Goal: Task Accomplishment & Management: Complete application form

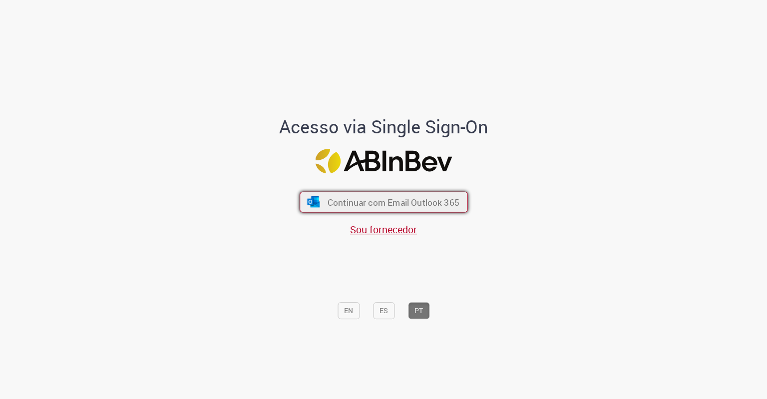
click at [393, 192] on button "Continuar com Email Outlook 365" at bounding box center [384, 202] width 168 height 21
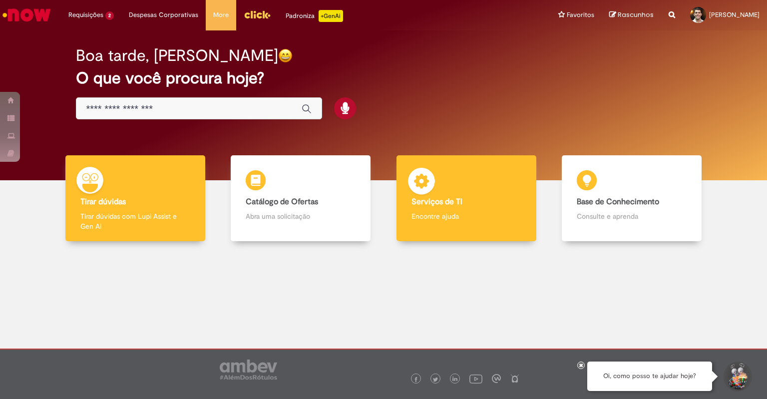
click at [421, 189] on img at bounding box center [422, 183] width 30 height 30
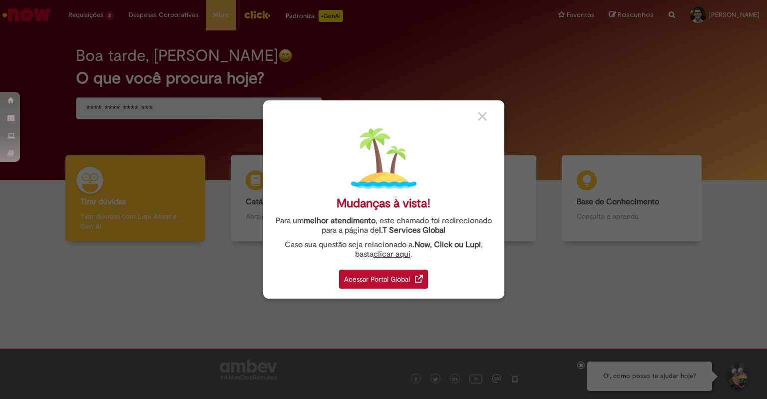
click at [388, 281] on div "Acessar Portal Global" at bounding box center [383, 279] width 89 height 19
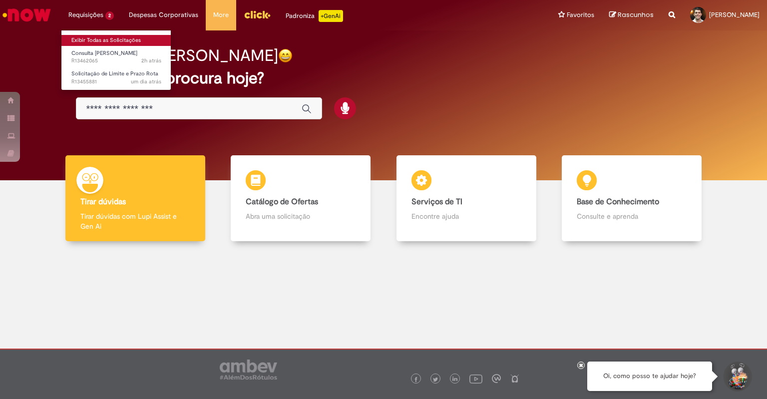
click at [109, 37] on link "Exibir Todas as Solicitações" at bounding box center [116, 40] width 110 height 11
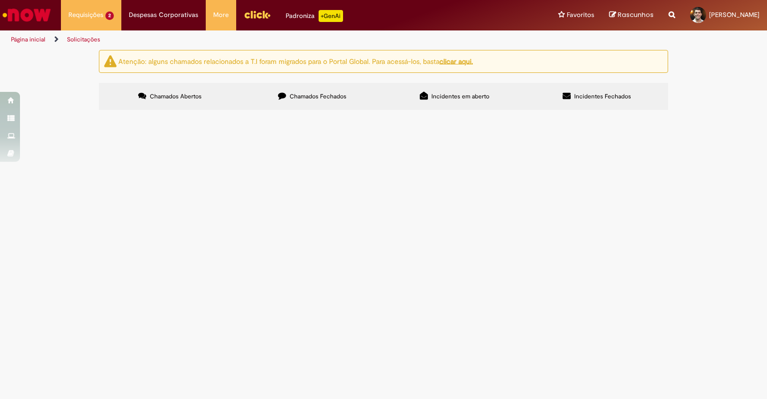
click at [0, 0] on td "Solicitação de Limite e Prazo Rota" at bounding box center [0, 0] width 0 height 0
click at [0, 0] on span "SOLICITO AUMENTO DE LC PDV 24063" at bounding box center [0, 0] width 0 height 0
click at [0, 0] on span "Solicitação de Limite e Prazo Rota" at bounding box center [0, 0] width 0 height 0
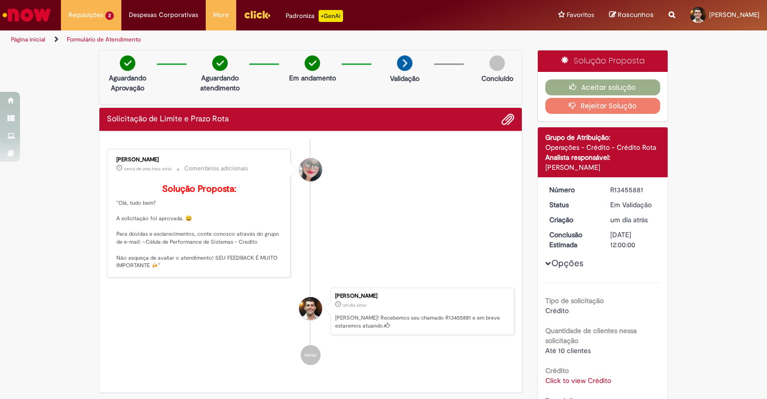
scroll to position [128, 0]
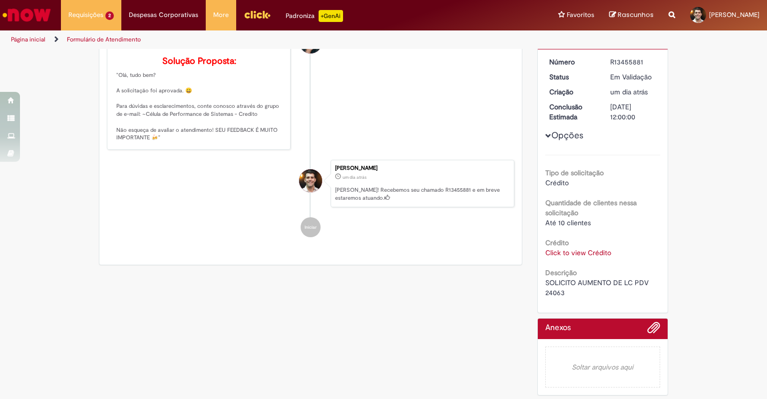
click at [584, 249] on link "Click to view Crédito" at bounding box center [579, 252] width 66 height 9
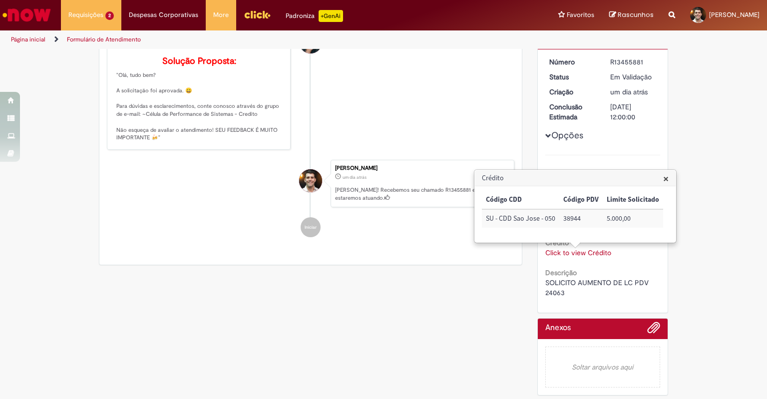
click at [699, 218] on div "Verificar Código de Barras Aguardando Aprovação Aguardando atendimento Em andam…" at bounding box center [383, 161] width 767 height 479
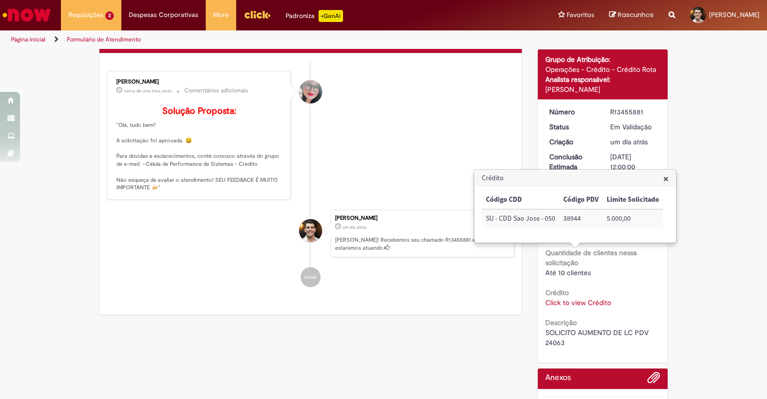
drag, startPoint x: 638, startPoint y: 169, endPoint x: 645, endPoint y: 171, distance: 7.9
click at [638, 169] on div "01/09/2025 12:00:00" at bounding box center [634, 162] width 46 height 20
click at [654, 174] on h3 "Crédito" at bounding box center [575, 178] width 201 height 16
click at [666, 172] on span "×" at bounding box center [666, 178] width 5 height 13
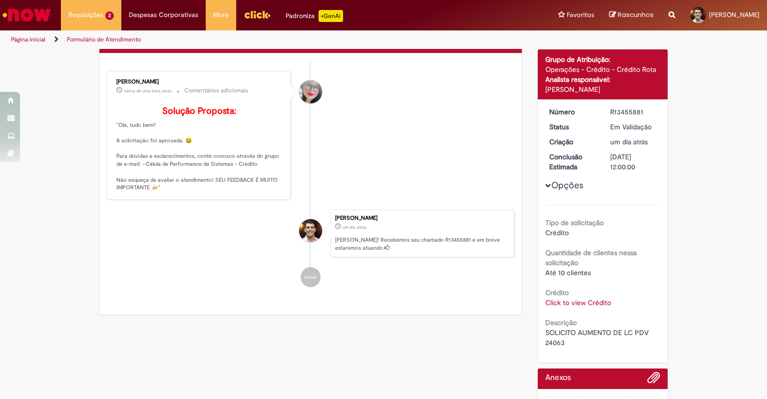
drag, startPoint x: 673, startPoint y: 182, endPoint x: 629, endPoint y: 183, distance: 44.0
click at [629, 183] on div "Opções Tipo de solicitação Crédito Quantidade de clientes nessa solicitação Até…" at bounding box center [603, 227] width 115 height 241
click at [550, 346] on span "SOLICITO AUMENTO DE LC PDV 24063" at bounding box center [598, 337] width 105 height 19
copy span "24063"
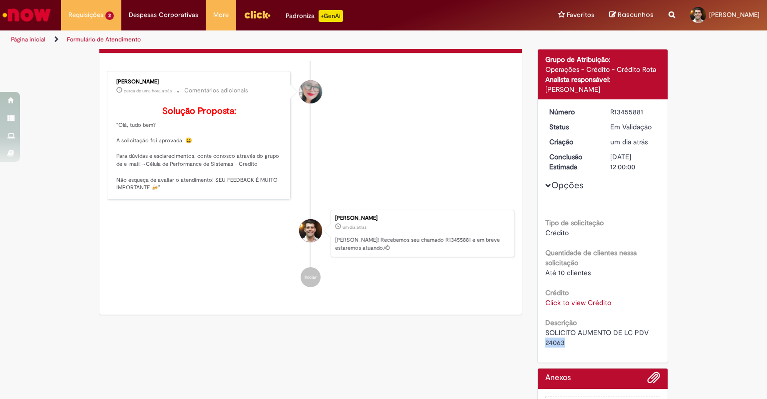
click at [583, 298] on link "Click to view Crédito" at bounding box center [579, 302] width 66 height 9
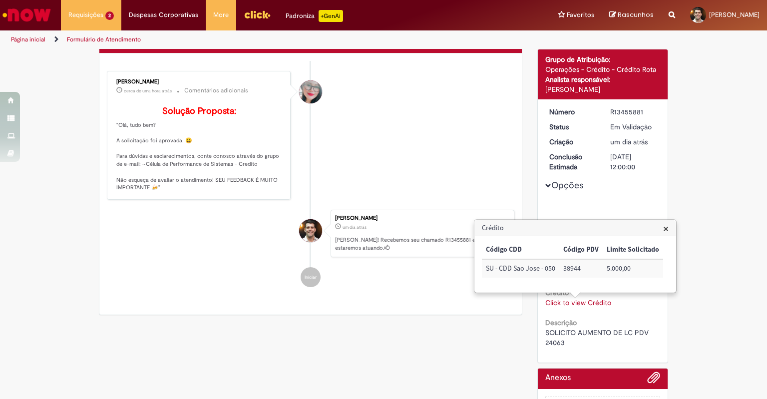
click at [624, 271] on td "5.000,00" at bounding box center [633, 268] width 60 height 18
click at [643, 262] on td "5.000,00" at bounding box center [633, 268] width 60 height 18
click at [608, 209] on div "Tipo de solicitação Crédito Quantidade de clientes nessa solicitação Até 10 cli…" at bounding box center [603, 276] width 115 height 143
click at [622, 133] on div "Opções Tipo de solicitação Crédito Quantidade de clientes nessa solicitação Até…" at bounding box center [603, 227] width 115 height 241
click at [619, 191] on div "Opções Tipo de solicitação Crédito Quantidade de clientes nessa solicitação Até…" at bounding box center [603, 227] width 115 height 241
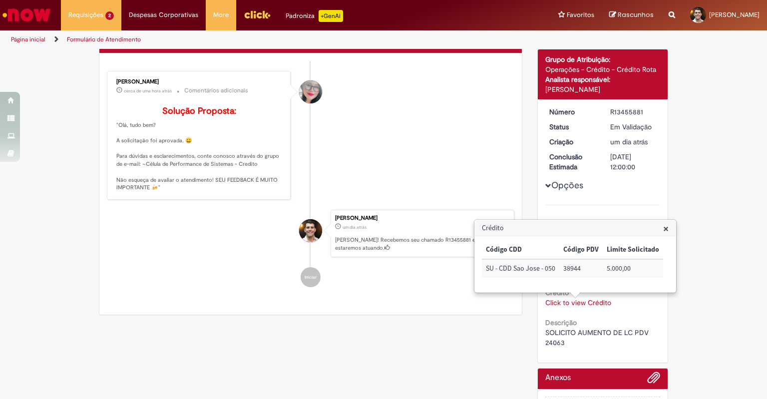
click at [671, 235] on h3 "Crédito" at bounding box center [575, 228] width 201 height 16
click at [666, 230] on span "×" at bounding box center [666, 228] width 5 height 13
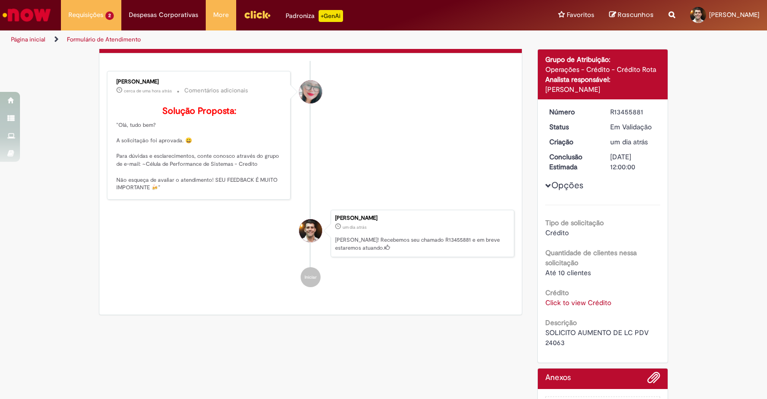
click at [558, 340] on span "SOLICITO AUMENTO DE LC PDV 24063" at bounding box center [598, 337] width 105 height 19
copy span "24063"
click at [578, 299] on link "Click to view Crédito" at bounding box center [579, 302] width 66 height 9
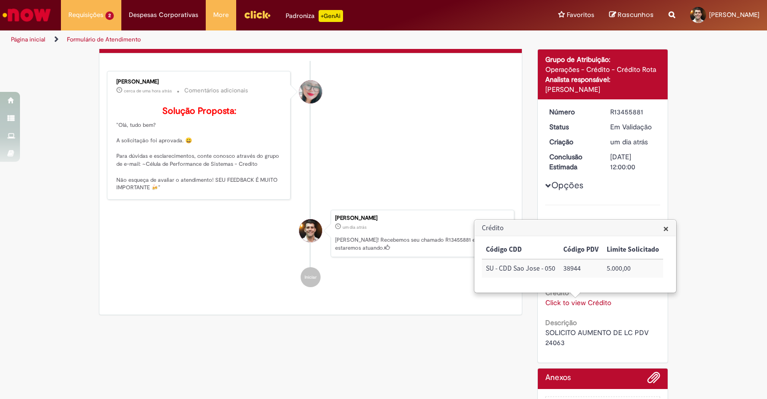
click at [618, 263] on td "5.000,00" at bounding box center [633, 268] width 60 height 18
click at [574, 268] on td "38944" at bounding box center [581, 268] width 43 height 18
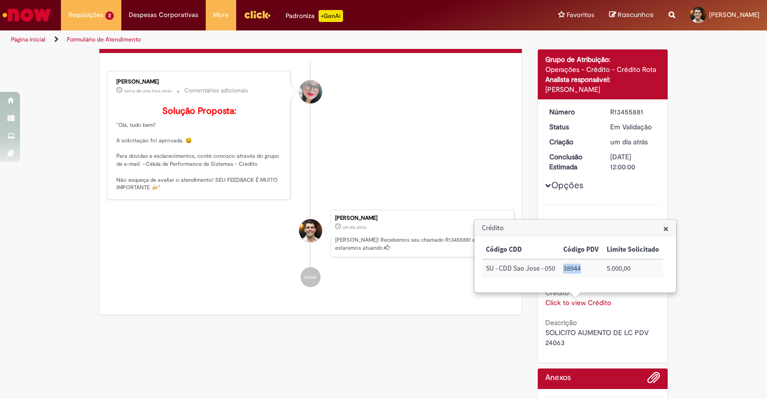
copy td "38944"
click at [480, 189] on li "Franciele Fernanda Melo dos Santos cerca de uma hora atrás cerca de uma hora at…" at bounding box center [311, 135] width 408 height 129
click at [576, 270] on td "38944" at bounding box center [581, 268] width 43 height 18
copy td "38944"
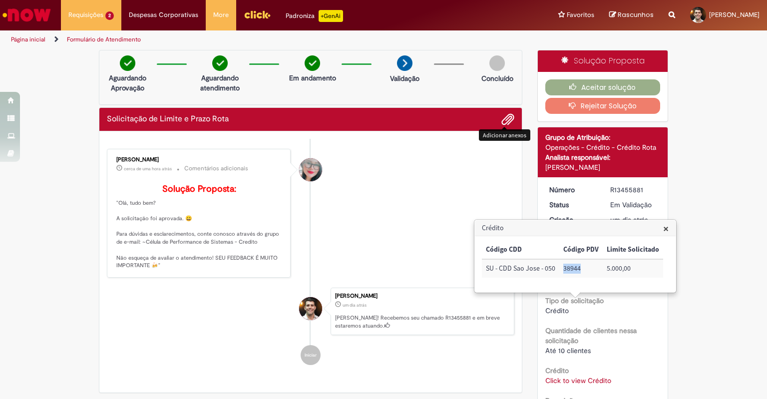
scroll to position [128, 0]
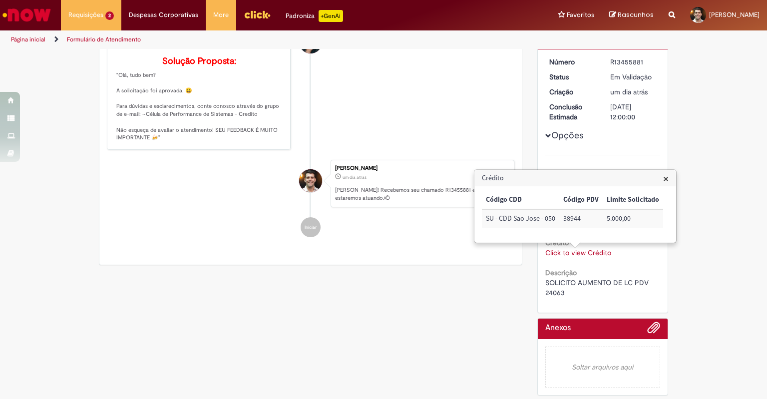
click at [419, 165] on ul "Franciele Fernanda Melo dos Santos cerca de uma hora atrás cerca de uma hora at…" at bounding box center [311, 129] width 408 height 237
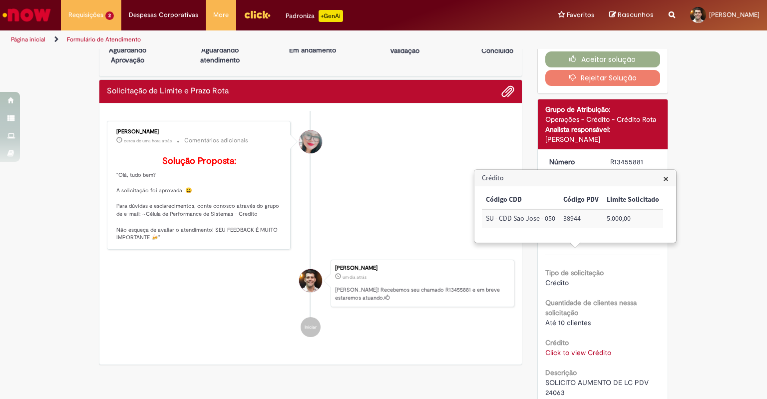
click at [666, 182] on span "×" at bounding box center [666, 178] width 5 height 13
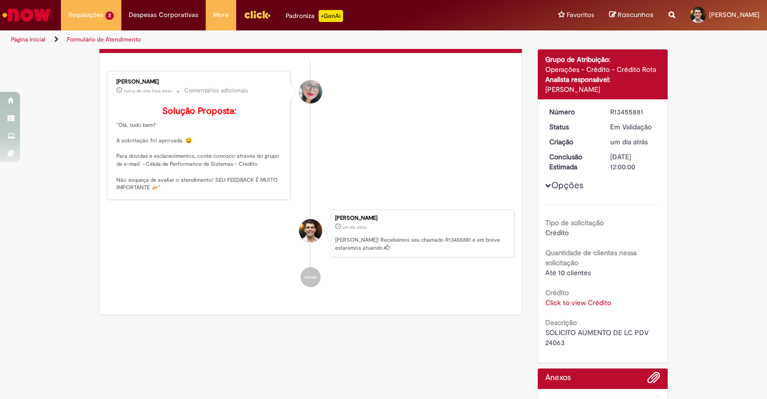
scroll to position [0, 0]
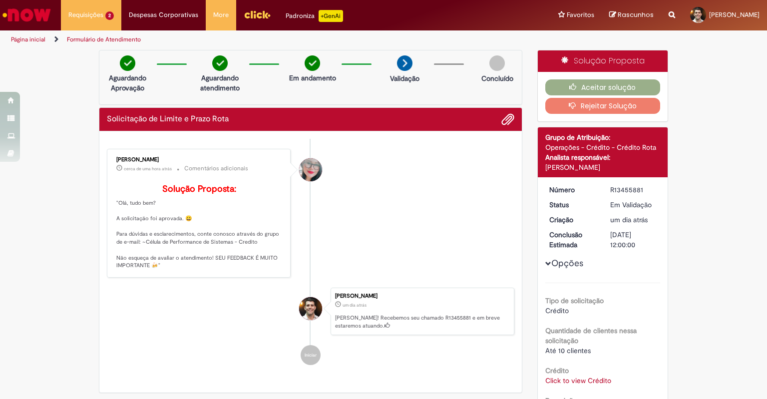
click at [606, 76] on div "Aceitar solução Rejeitar Solução" at bounding box center [603, 96] width 130 height 49
click at [607, 78] on div "Aceitar solução Rejeitar Solução" at bounding box center [603, 96] width 130 height 49
click at [610, 80] on button "Aceitar solução" at bounding box center [603, 87] width 115 height 16
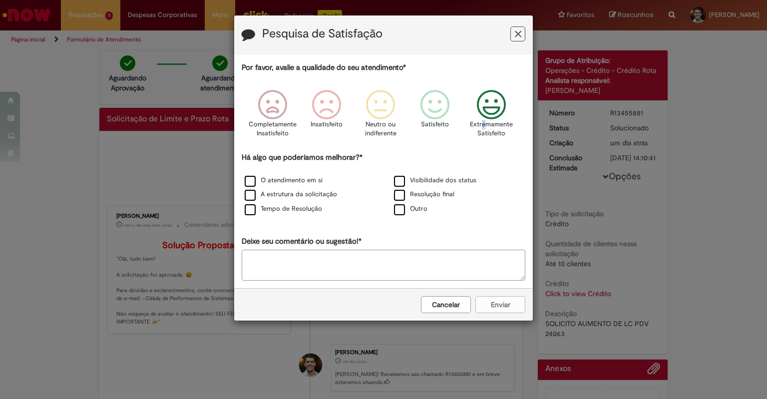
drag, startPoint x: 484, startPoint y: 122, endPoint x: 388, endPoint y: 205, distance: 127.5
click at [482, 122] on p "Extremamente Satisfeito" at bounding box center [491, 129] width 43 height 18
click at [291, 175] on div "O atendimento em si" at bounding box center [308, 181] width 147 height 12
click at [284, 186] on div "O atendimento em si" at bounding box center [308, 181] width 147 height 12
click at [285, 193] on label "A estrutura da solicitação" at bounding box center [291, 194] width 92 height 9
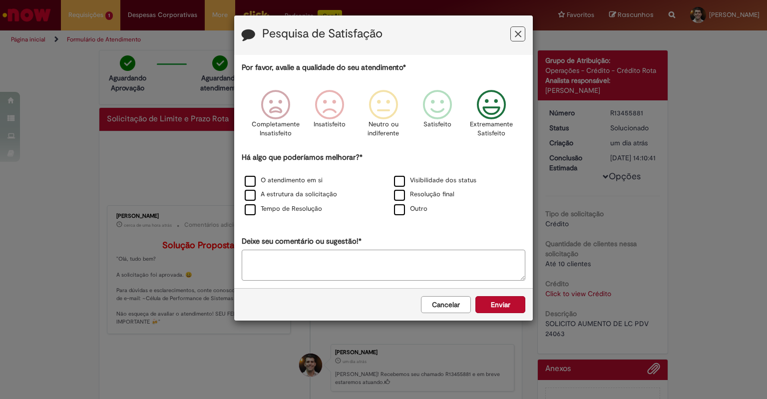
click at [276, 214] on div "Tempo de Resolução" at bounding box center [308, 209] width 147 height 12
click at [285, 183] on label "O atendimento em si" at bounding box center [284, 180] width 78 height 9
click at [285, 211] on label "Tempo de Resolução" at bounding box center [283, 208] width 77 height 9
click at [489, 302] on button "Enviar" at bounding box center [501, 304] width 50 height 17
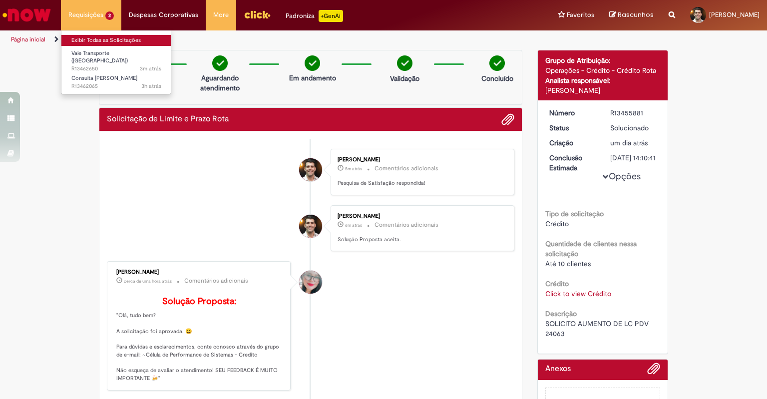
click at [104, 39] on link "Exibir Todas as Solicitações" at bounding box center [116, 40] width 110 height 11
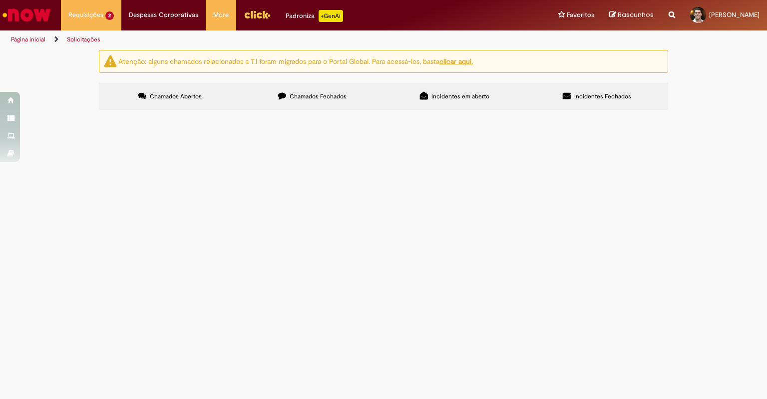
click at [0, 0] on td "Desejo cancelar o VT, eu não fiz a solicitação e mesmo assim fui cobrado dos 6%…" at bounding box center [0, 0] width 0 height 0
click at [0, 0] on span "Desejo cancelar o VT, eu não fiz a solicitação e mesmo assim fui cobrado dos 6%…" at bounding box center [0, 0] width 0 height 0
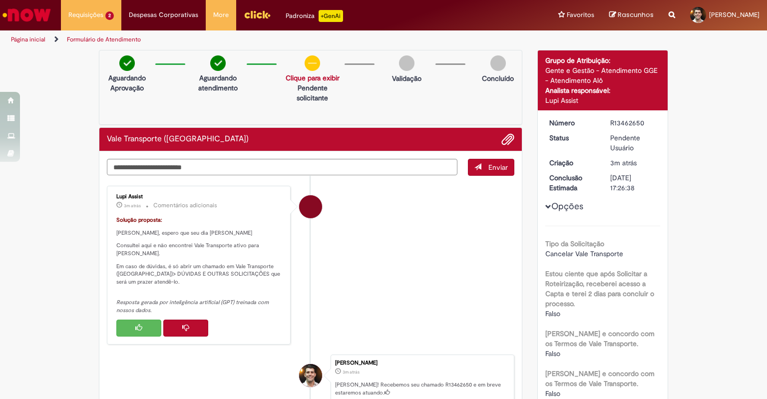
click at [147, 336] on button "Histórico de tíquete" at bounding box center [138, 328] width 45 height 17
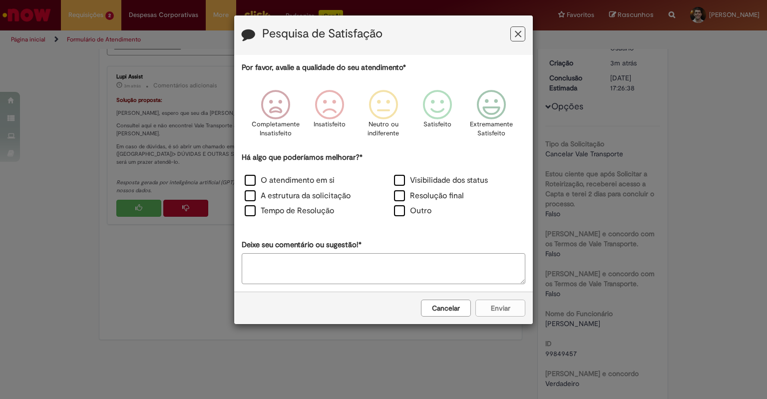
scroll to position [80, 0]
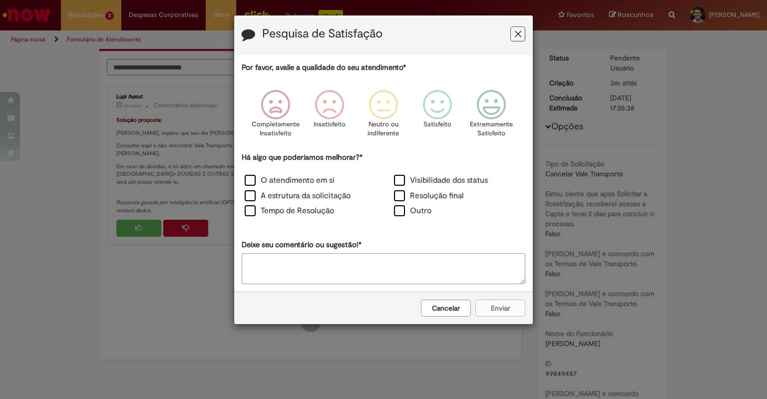
click at [524, 26] on div "Pesquisa de Satisfação" at bounding box center [383, 34] width 299 height 39
click at [520, 31] on icon "Feedback" at bounding box center [518, 34] width 6 height 10
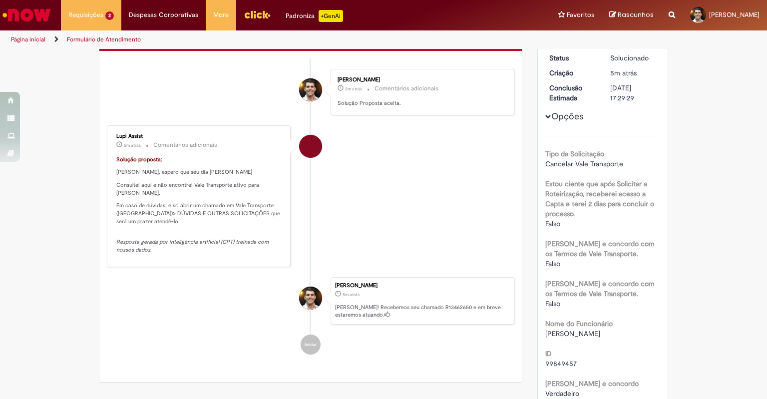
scroll to position [0, 0]
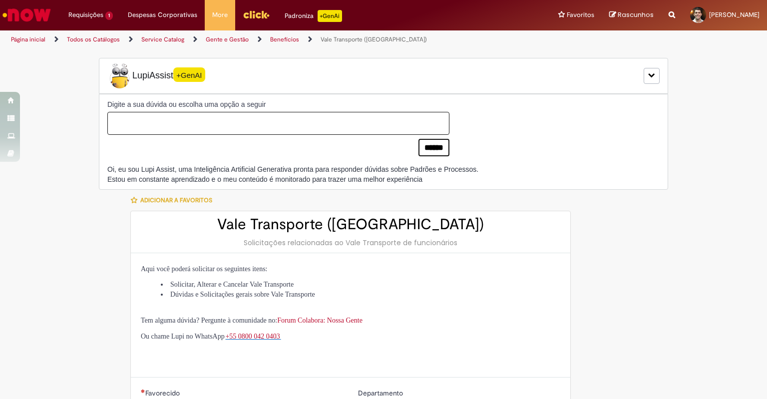
type input "********"
type input "**********"
type input "****"
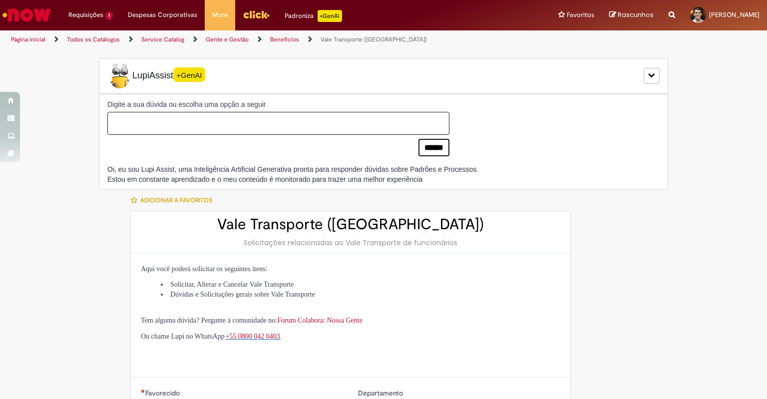
type input "**********"
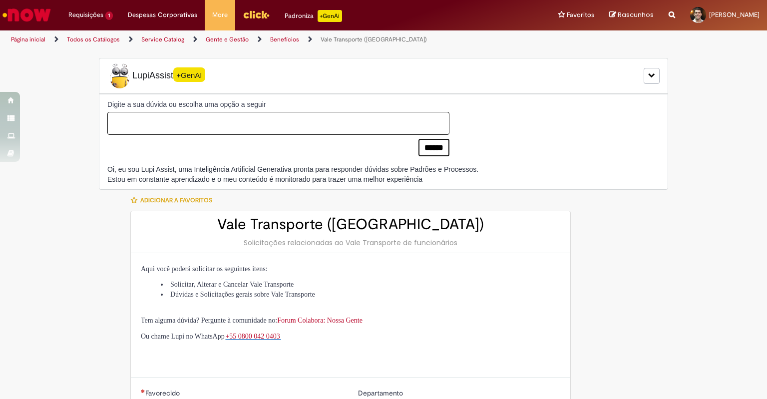
type input "**********"
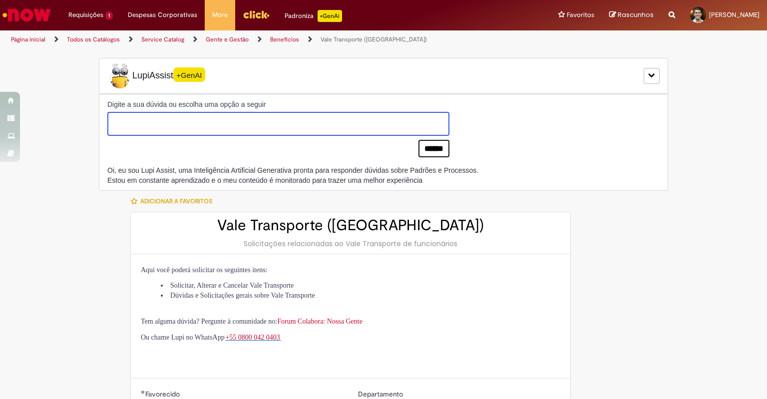
click at [189, 124] on textarea at bounding box center [278, 124] width 342 height 24
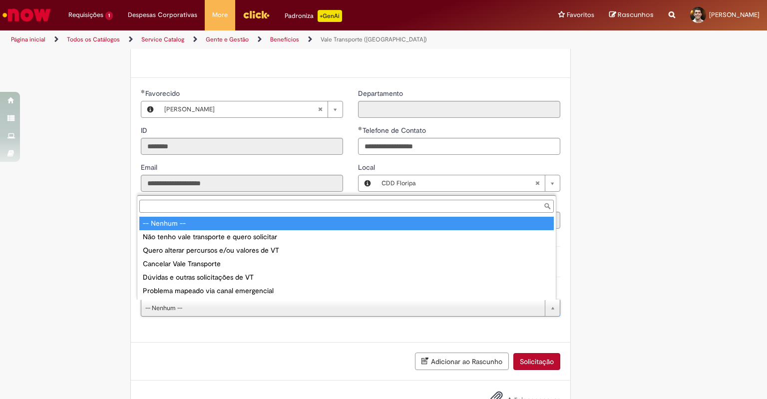
scroll to position [299, 0]
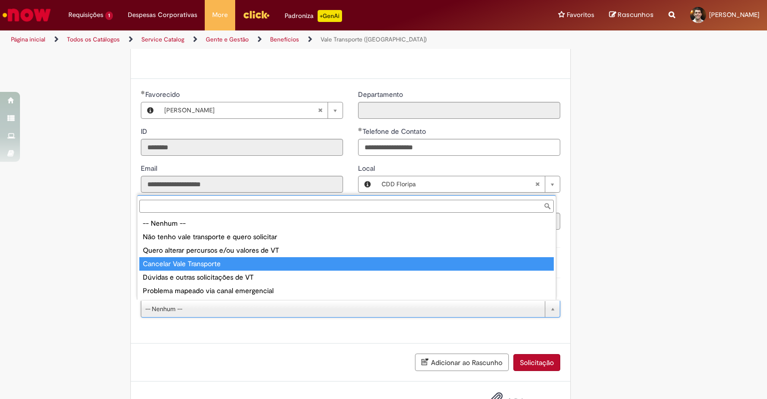
type input "**********"
select select "**********"
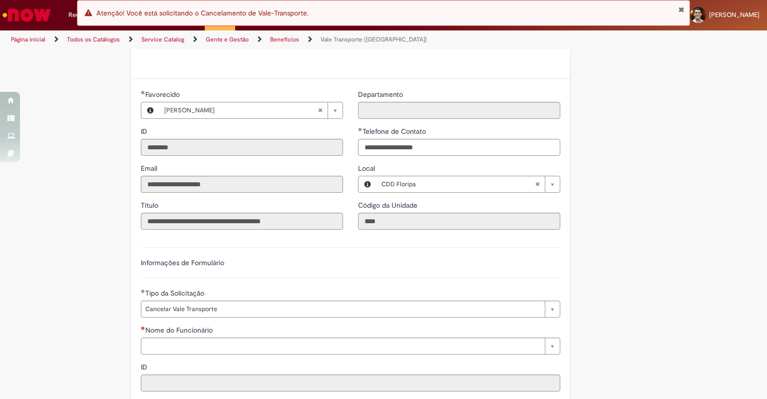
drag, startPoint x: 196, startPoint y: 354, endPoint x: 196, endPoint y: 348, distance: 6.5
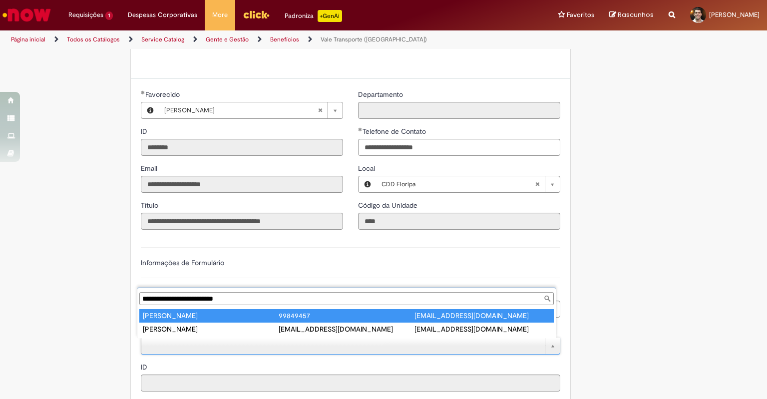
type input "**********"
type input "********"
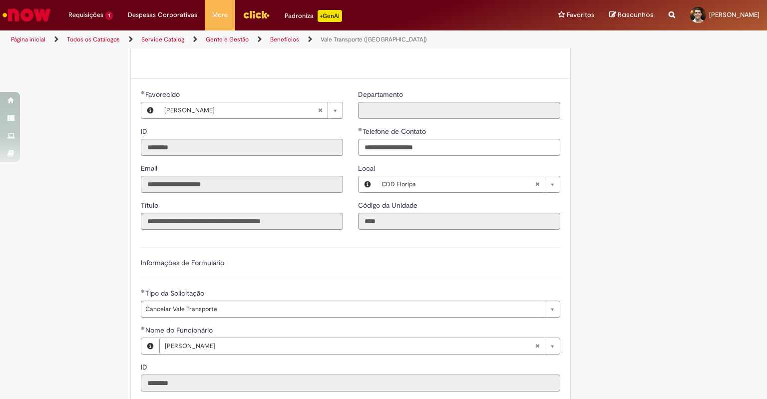
scroll to position [399, 0]
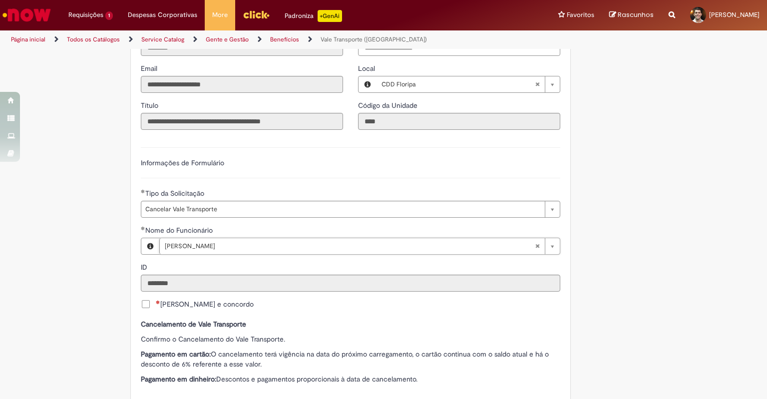
click at [173, 299] on span "[PERSON_NAME] e concordo" at bounding box center [205, 304] width 98 height 10
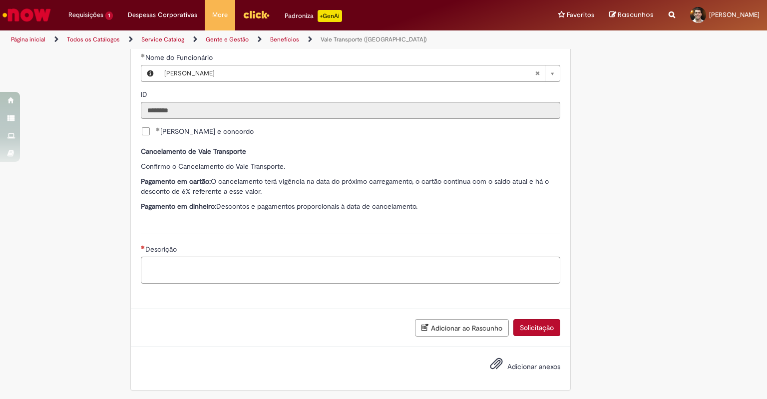
click at [289, 261] on textarea "Descrição" at bounding box center [351, 270] width 420 height 27
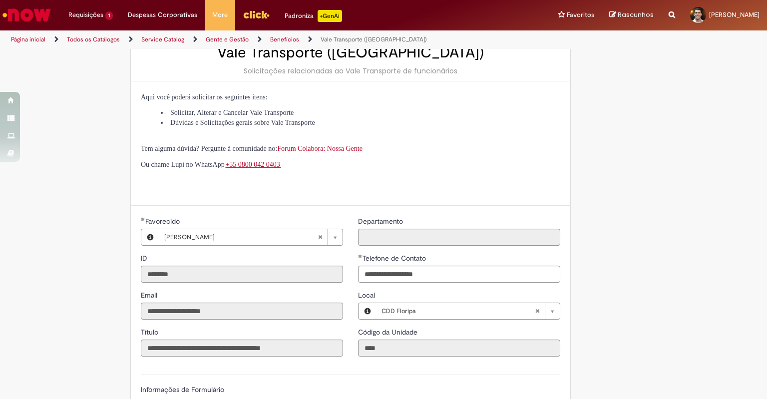
scroll to position [22, 0]
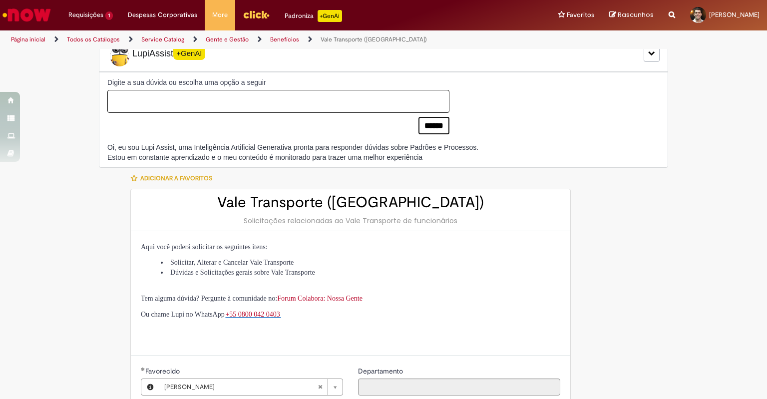
type textarea "**********"
click at [311, 90] on textarea at bounding box center [278, 102] width 342 height 24
type textarea "**********"
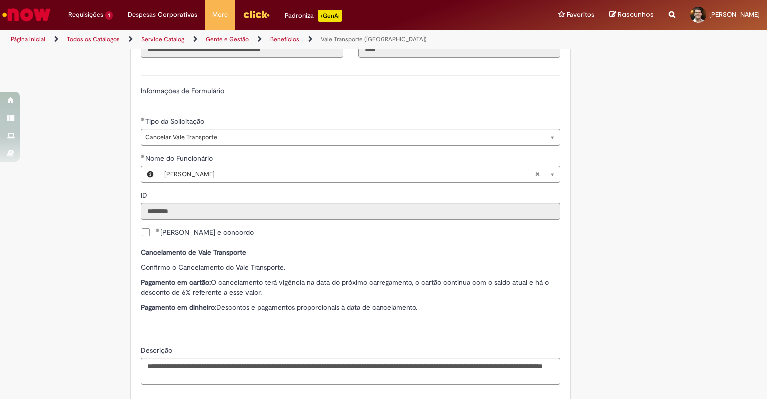
scroll to position [573, 0]
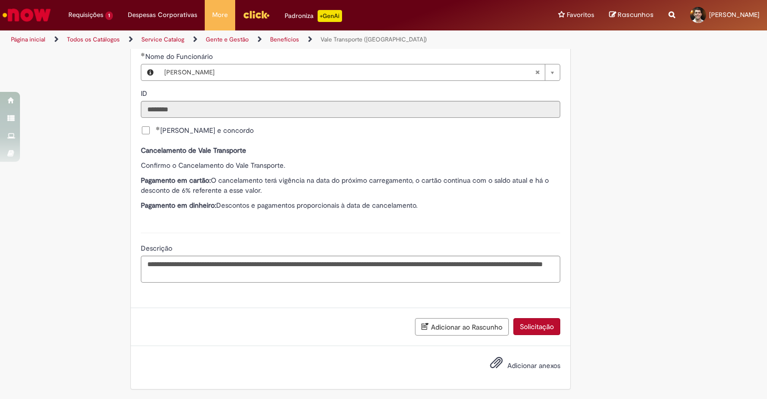
click at [534, 329] on button "Solicitação" at bounding box center [537, 326] width 47 height 17
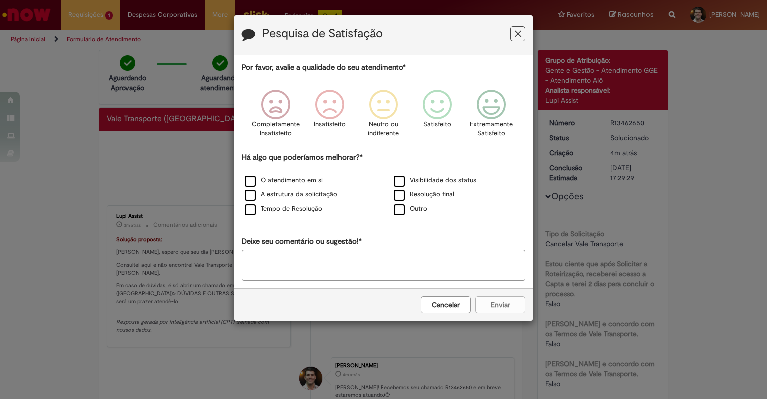
click at [516, 32] on icon "Feedback" at bounding box center [518, 34] width 6 height 10
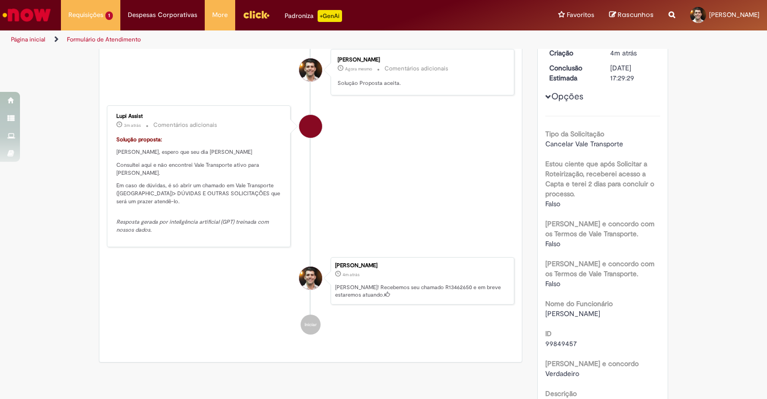
scroll to position [50, 0]
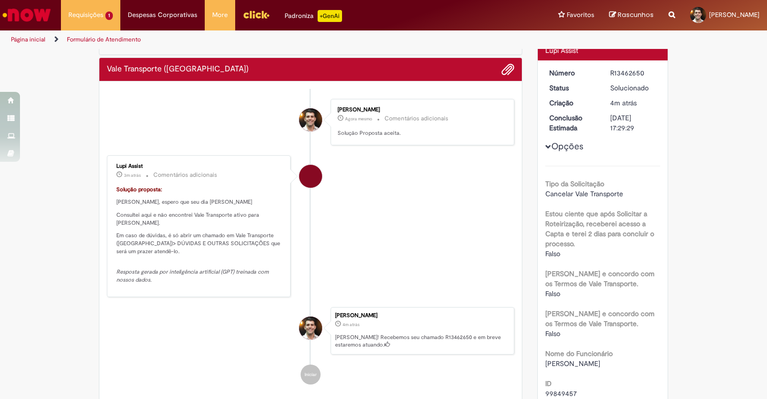
drag, startPoint x: 381, startPoint y: 147, endPoint x: 373, endPoint y: 139, distance: 11.0
click at [380, 146] on ul "Henrique Michalski Goncalves Agora mesmo Agora mesmo Comentários adicionais Sol…" at bounding box center [311, 242] width 408 height 306
click at [372, 138] on div "Henrique Michalski Goncalves Agora mesmo Agora mesmo Comentários adicionais Sol…" at bounding box center [423, 122] width 178 height 40
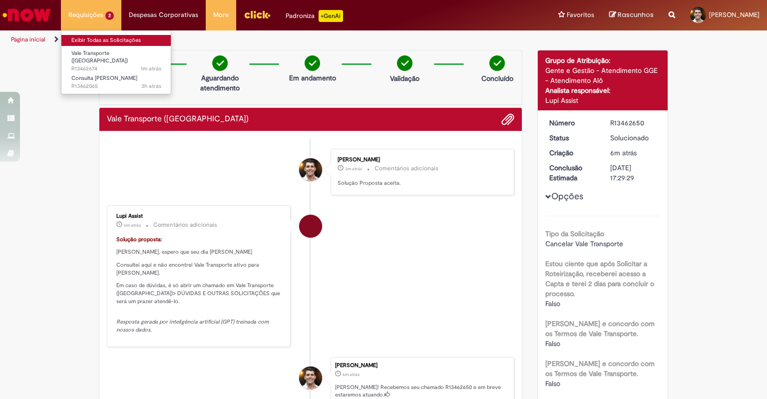
click at [101, 36] on link "Exibir Todas as Solicitações" at bounding box center [116, 40] width 110 height 11
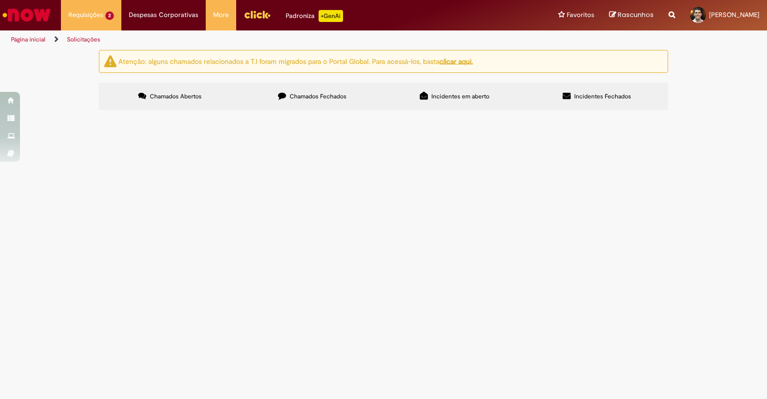
click at [503, 41] on div "Página inicial Solicitações" at bounding box center [256, 39] width 512 height 18
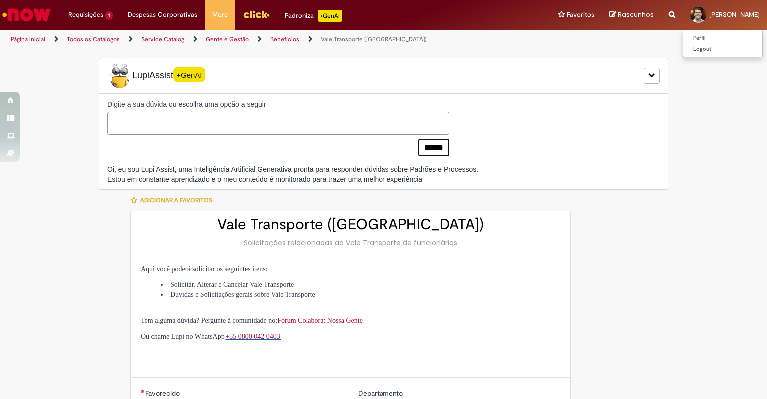
type input "********"
type input "**********"
type input "****"
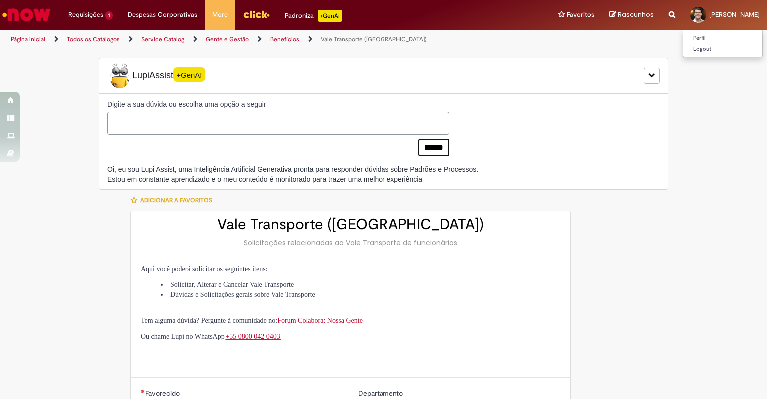
type input "**********"
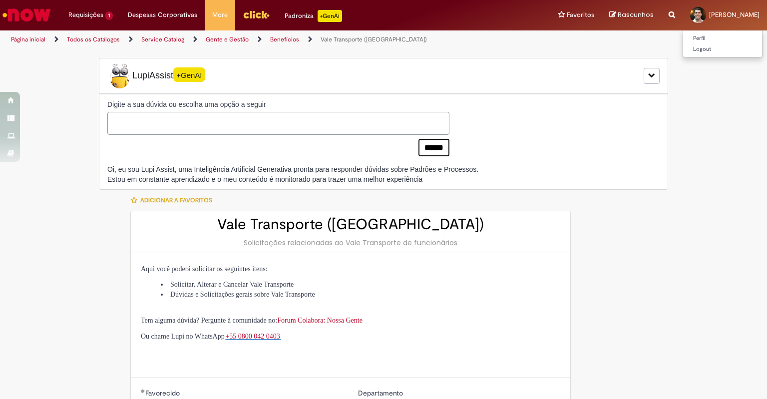
type input "**********"
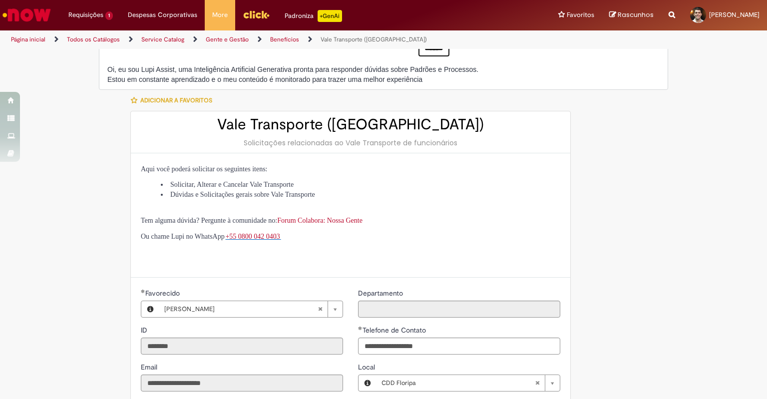
scroll to position [300, 0]
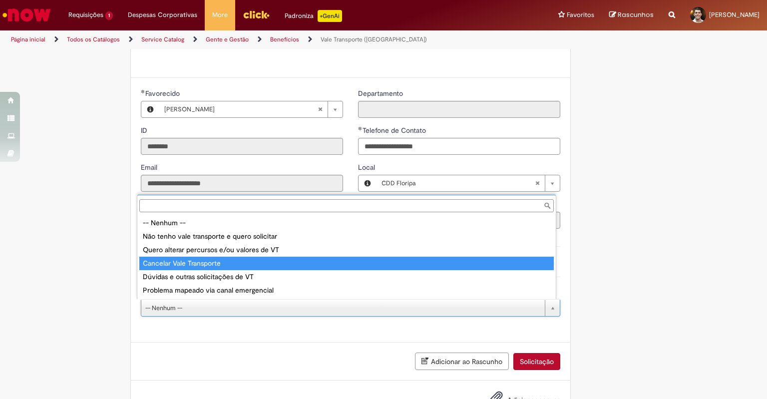
type input "**********"
select select "**********"
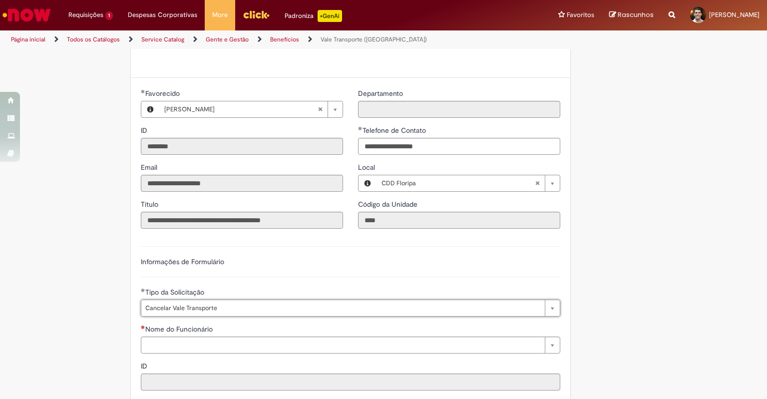
scroll to position [450, 0]
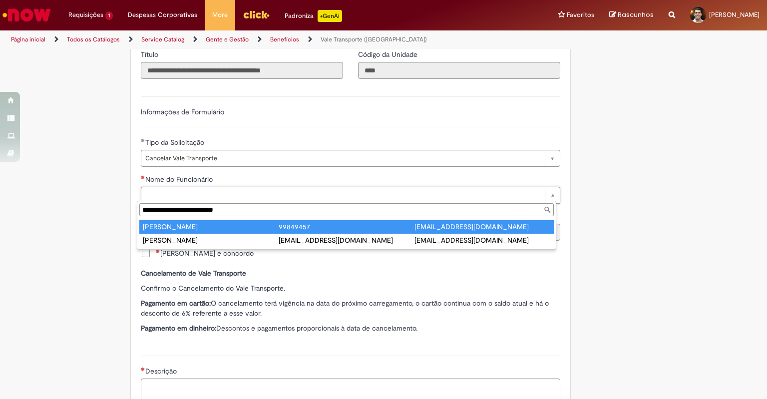
type input "**********"
type input "********"
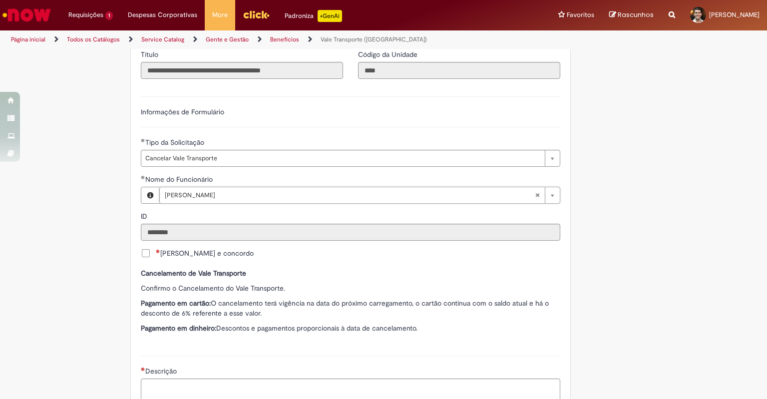
click at [180, 248] on span "[PERSON_NAME] e concordo" at bounding box center [205, 253] width 98 height 10
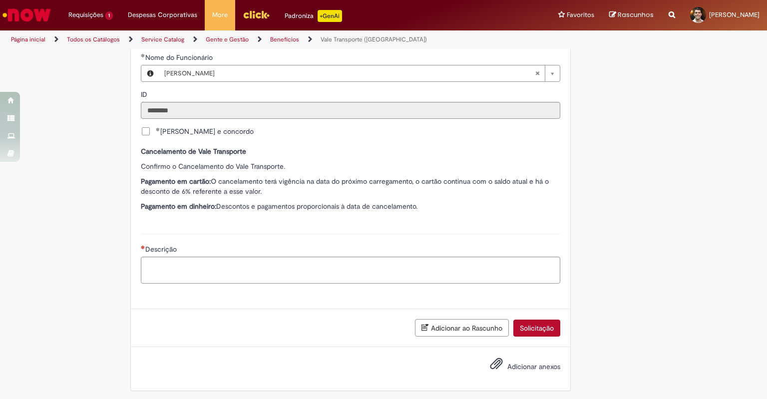
click at [222, 246] on div "Descrição" at bounding box center [351, 250] width 420 height 12
click at [220, 252] on div "Descrição" at bounding box center [351, 250] width 420 height 12
click at [220, 257] on textarea "Descrição" at bounding box center [351, 270] width 420 height 27
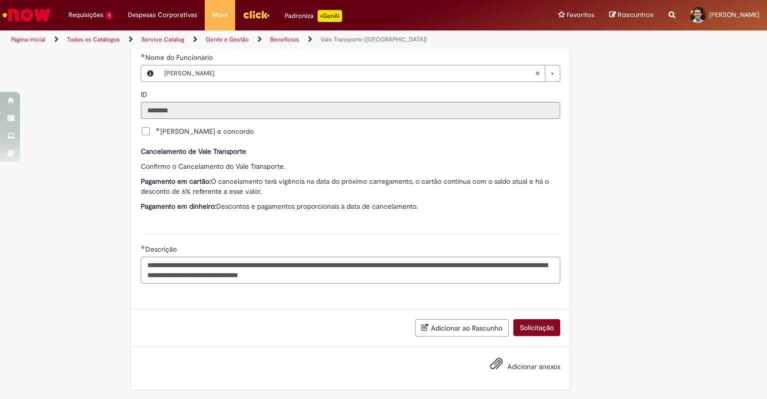
type textarea "**********"
click at [535, 324] on button "Solicitação" at bounding box center [537, 327] width 47 height 17
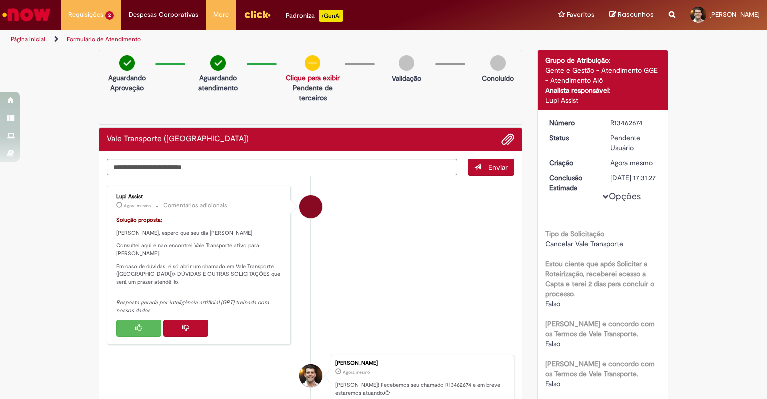
scroll to position [100, 0]
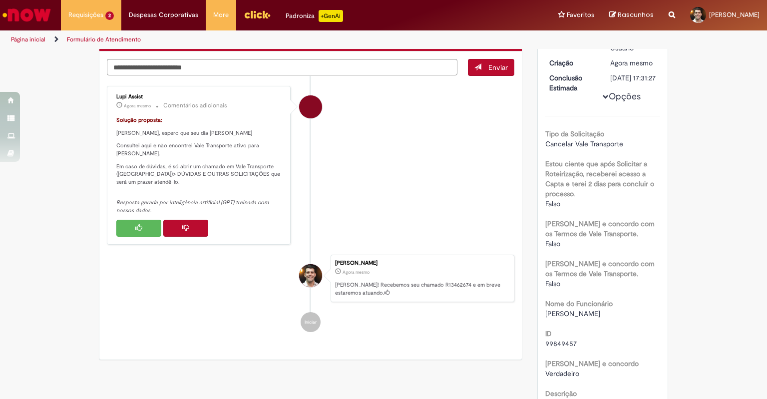
click at [190, 237] on button "Histórico de tíquete" at bounding box center [185, 228] width 45 height 17
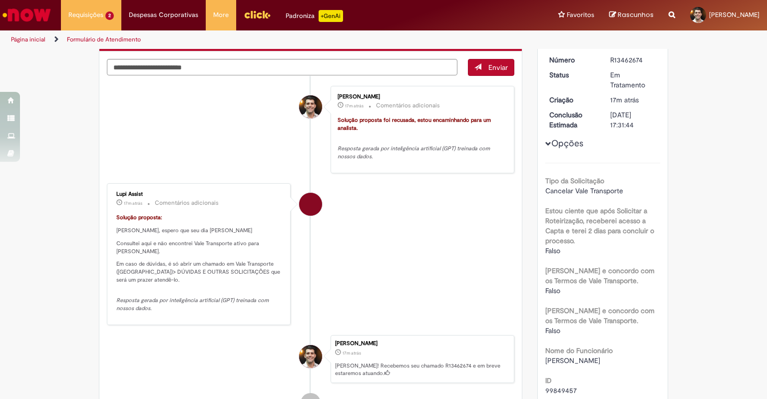
click at [418, 180] on ul "Henrique Michalski Goncalves 17m atrás 17 minutos atrás Comentários adicionais …" at bounding box center [311, 249] width 408 height 347
